Goal: Information Seeking & Learning: Learn about a topic

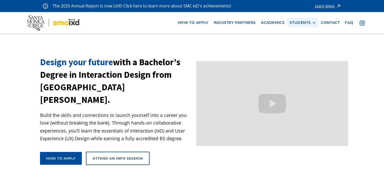
click at [298, 24] on div "STUDENTS" at bounding box center [299, 23] width 21 height 4
click at [302, 41] on link "Current Students" at bounding box center [312, 41] width 46 height 9
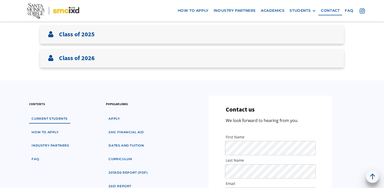
scroll to position [122, 0]
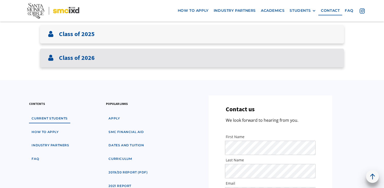
click at [243, 66] on div "Class of 2026" at bounding box center [192, 58] width 304 height 19
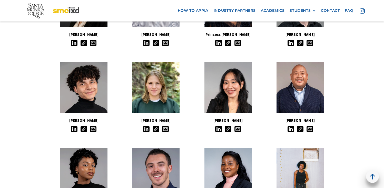
scroll to position [233, 0]
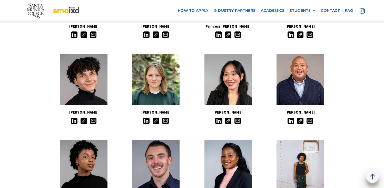
click at [300, 122] on img at bounding box center [300, 121] width 6 height 6
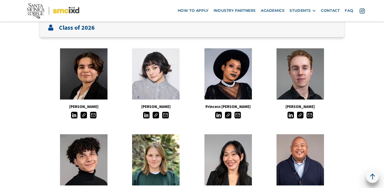
scroll to position [120, 0]
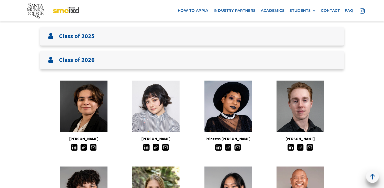
click at [229, 146] on img at bounding box center [228, 147] width 6 height 6
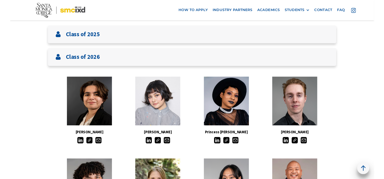
scroll to position [120, 0]
